Goal: Transaction & Acquisition: Purchase product/service

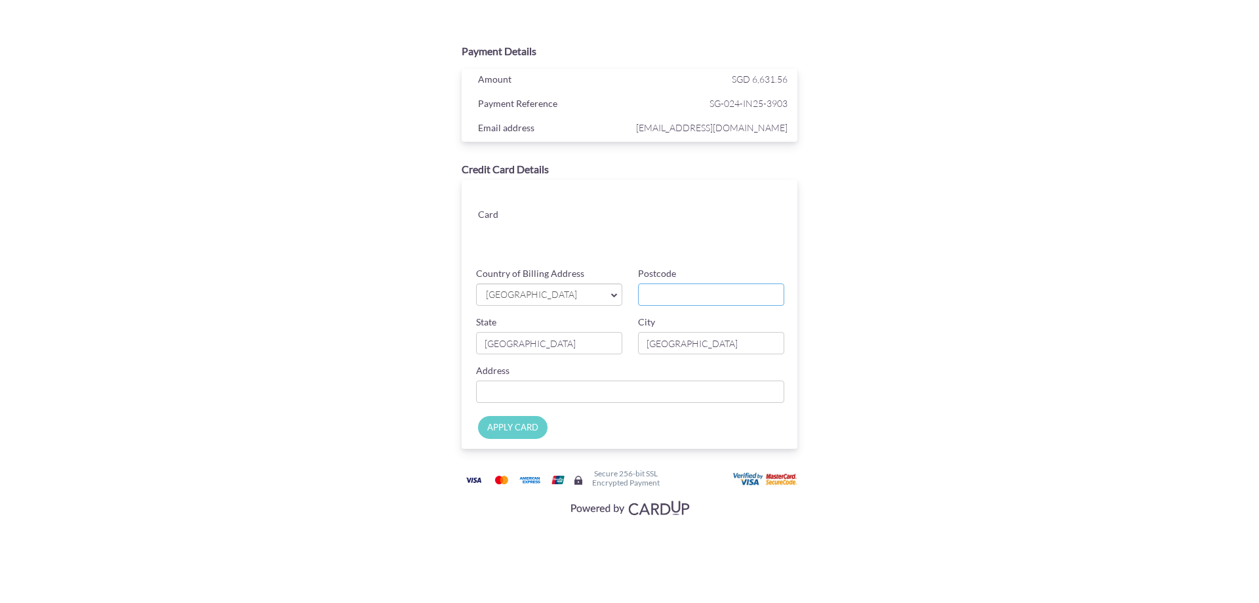
click at [666, 297] on input "Postcode" at bounding box center [711, 294] width 146 height 22
type input "439827"
type input "[STREET_ADDRESS][PERSON_NAME][PERSON_NAME] ,"
click at [527, 428] on input "APPLY CARD" at bounding box center [513, 427] width 70 height 23
click at [509, 427] on input "APPLY CARD" at bounding box center [513, 427] width 70 height 23
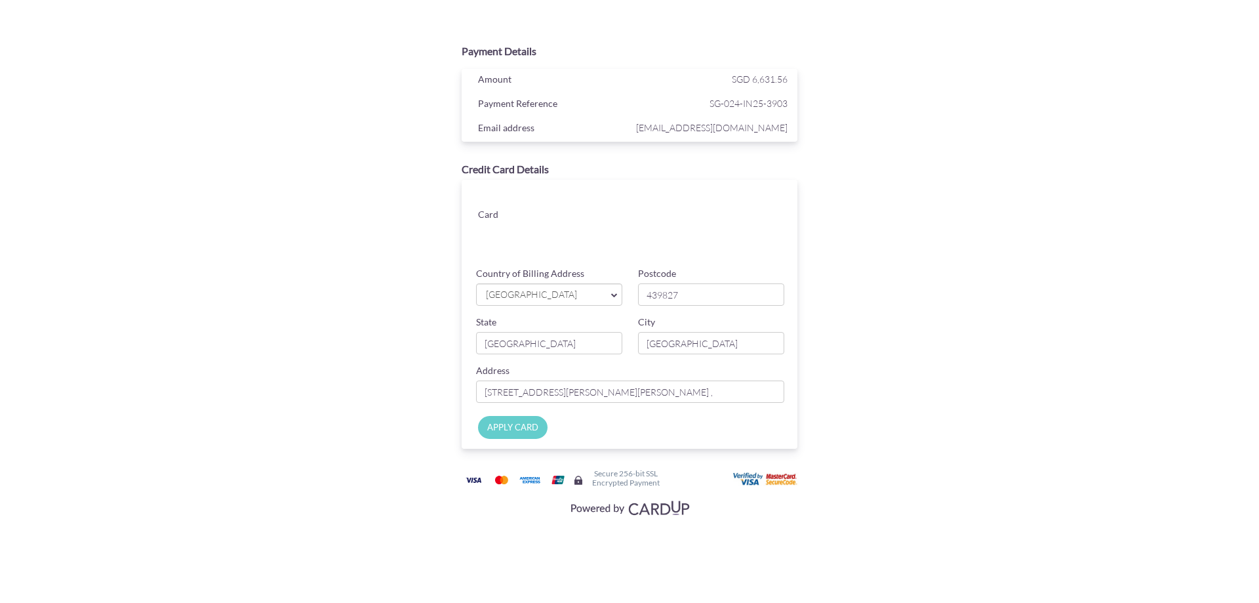
type input "Applying..."
